Goal: Find specific page/section: Find specific page/section

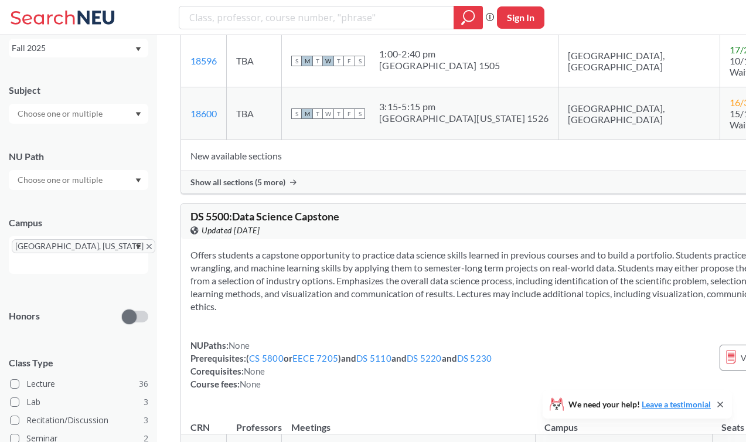
scroll to position [11883, 0]
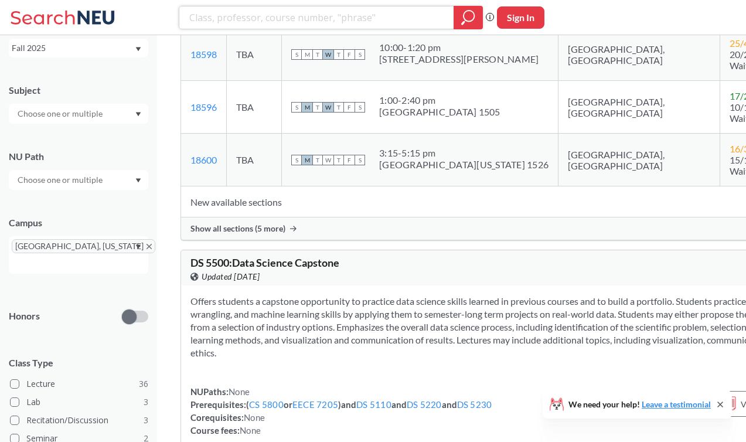
click at [321, 23] on input "search" at bounding box center [316, 18] width 257 height 20
type input "5100"
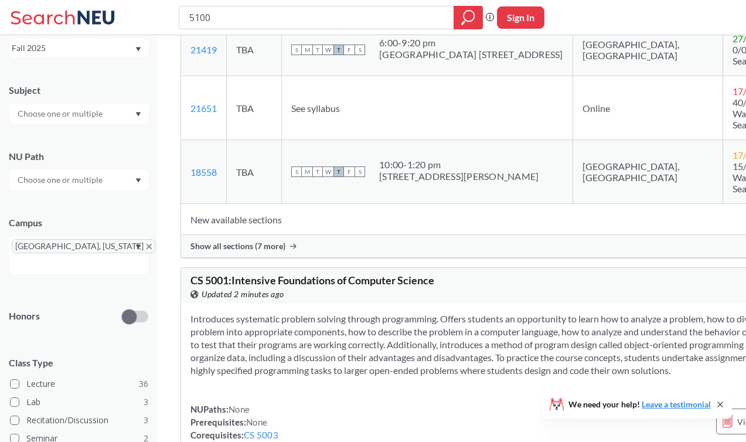
scroll to position [1119, 0]
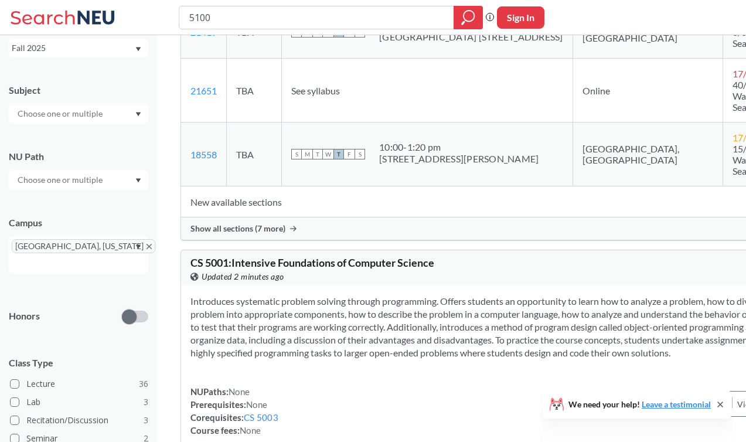
click at [274, 234] on span "Show all sections (7 more)" at bounding box center [237, 228] width 95 height 11
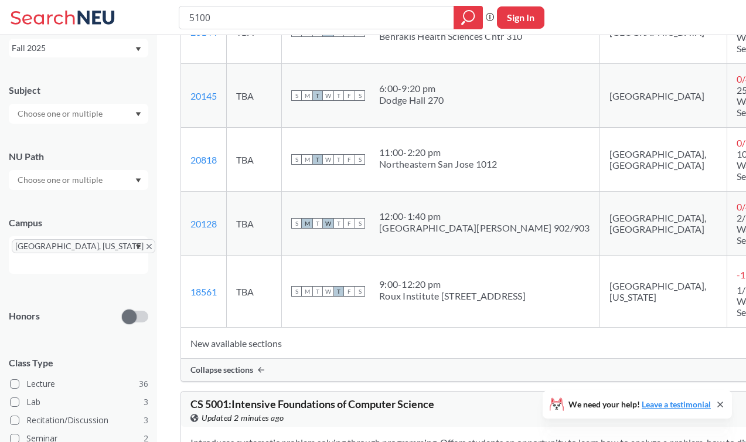
scroll to position [1501, 0]
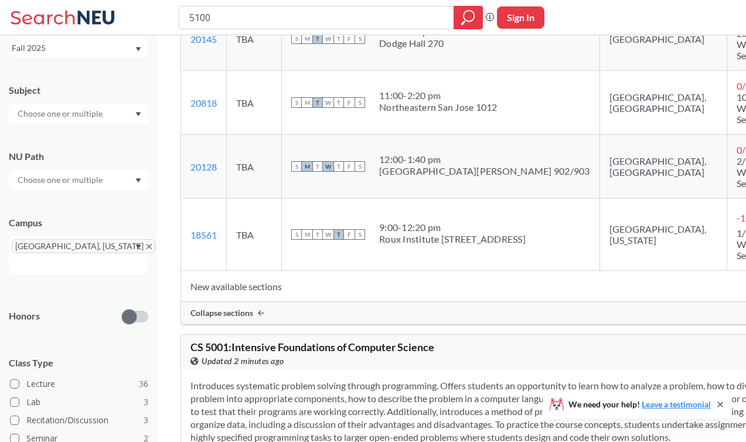
drag, startPoint x: 499, startPoint y: 294, endPoint x: 395, endPoint y: 299, distance: 104.4
click at [395, 271] on td "S M T W T F S 9:00 - 12:20 pm Roux Institute [STREET_ADDRESS]" at bounding box center [441, 235] width 318 height 72
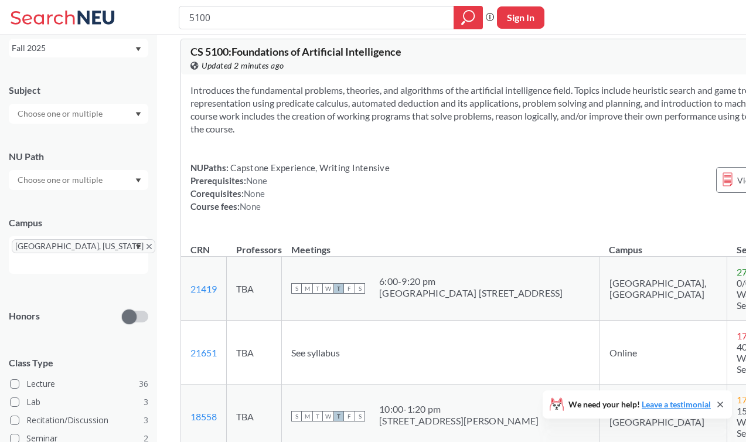
scroll to position [588, 0]
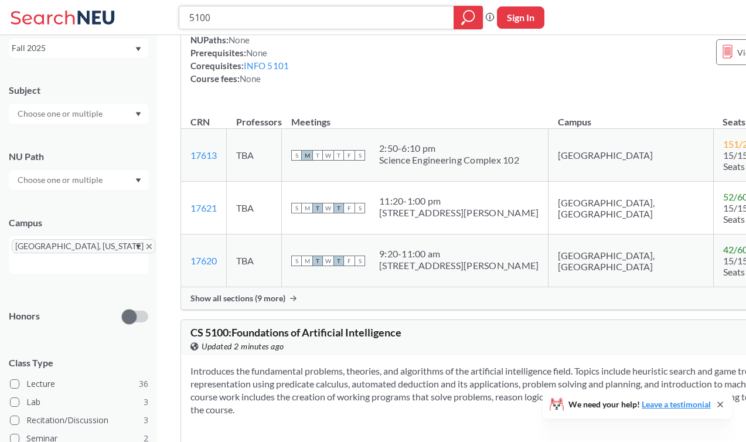
click at [330, 11] on input "5100" at bounding box center [316, 18] width 257 height 20
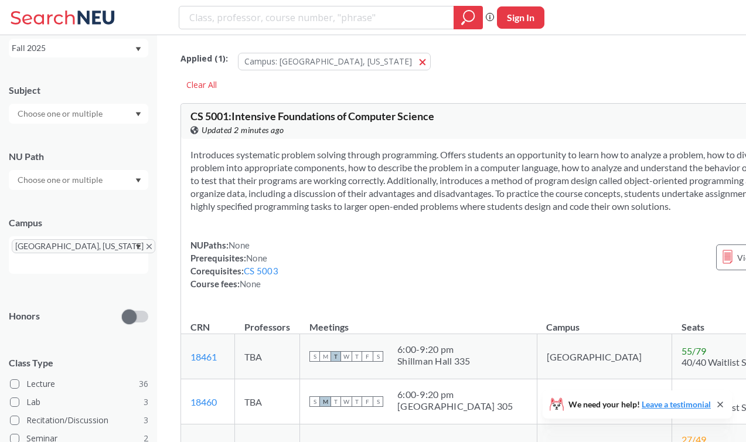
click at [447, 27] on div at bounding box center [331, 17] width 304 height 23
click at [471, 6] on div at bounding box center [467, 17] width 29 height 23
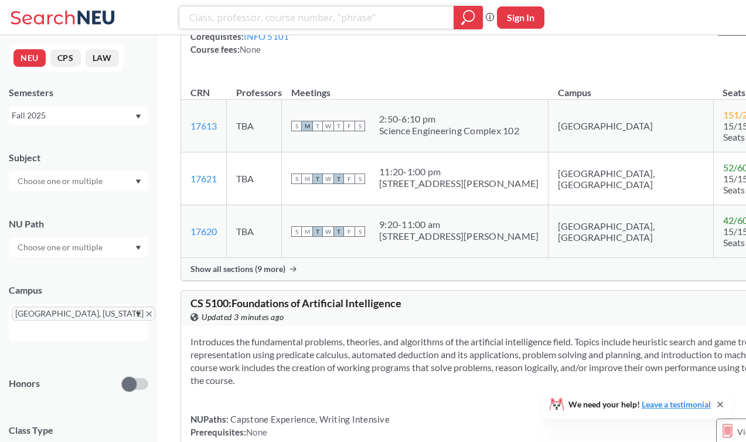
scroll to position [4001, 0]
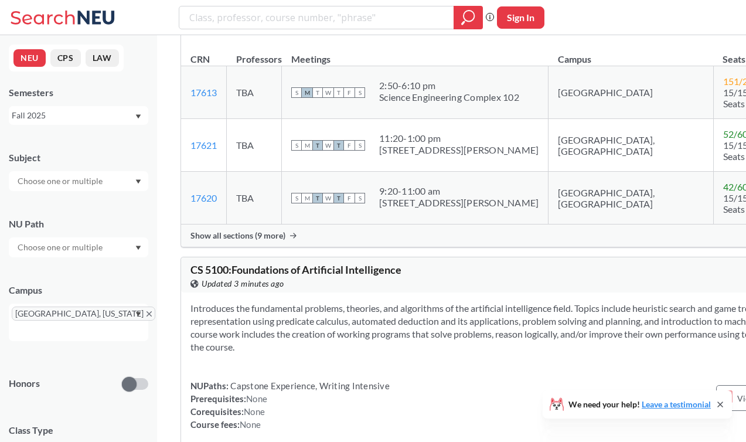
click at [274, 241] on span "Show all sections (9 more)" at bounding box center [237, 235] width 95 height 11
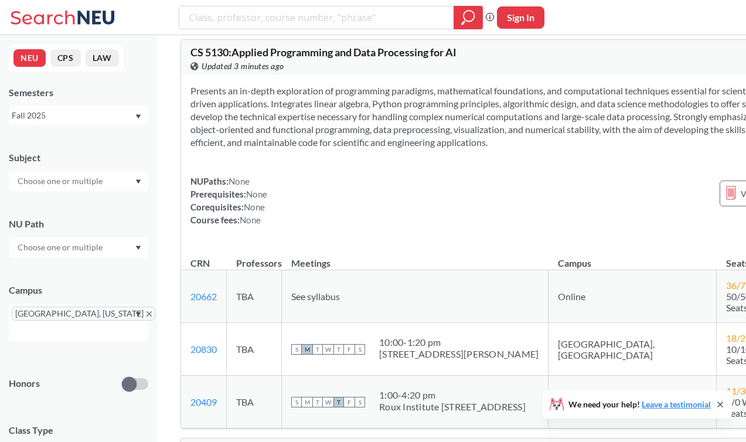
scroll to position [6801, 0]
